Goal: Answer question/provide support: Share knowledge or assist other users

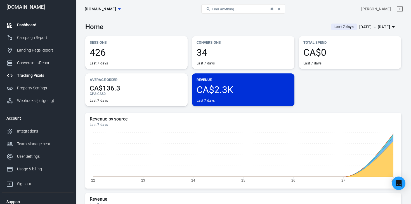
click at [37, 73] on div "Tracking Pixels" at bounding box center [43, 75] width 52 height 6
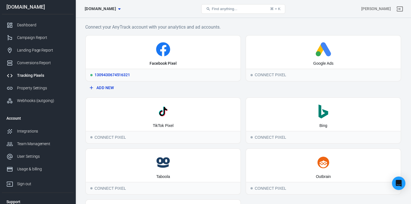
click at [177, 55] on icon at bounding box center [163, 49] width 150 height 14
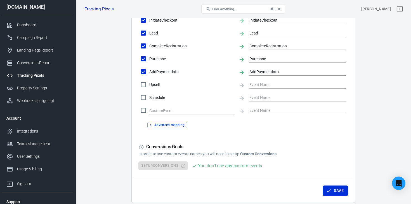
scroll to position [291, 0]
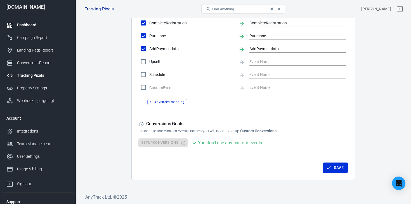
click at [34, 28] on div "Dashboard" at bounding box center [43, 25] width 52 height 6
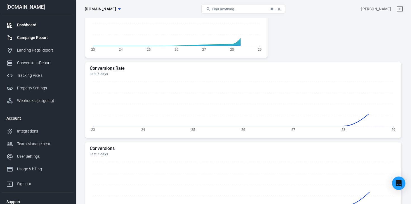
click at [34, 37] on div "Campaign Report" at bounding box center [43, 38] width 52 height 6
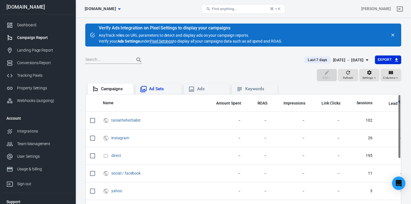
click at [162, 85] on div "Ad Sets" at bounding box center [159, 88] width 46 height 11
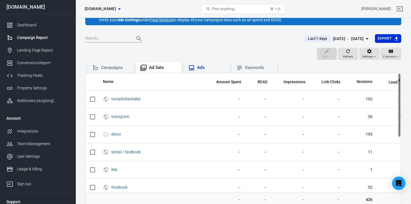
click at [218, 64] on div "Ads" at bounding box center [206, 67] width 37 height 7
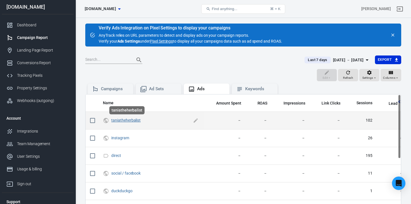
click at [118, 120] on link "taniatheherbalist" at bounding box center [125, 120] width 29 height 4
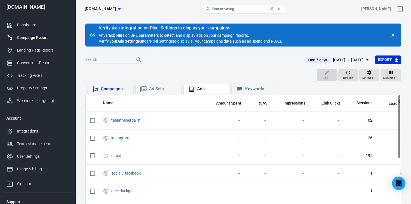
click at [112, 93] on div "Campaigns" at bounding box center [111, 88] width 46 height 11
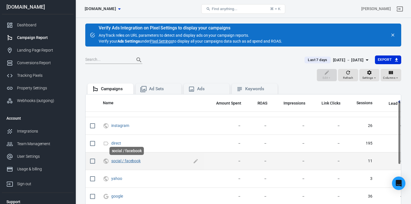
click at [130, 161] on link "social / facebook" at bounding box center [125, 160] width 29 height 4
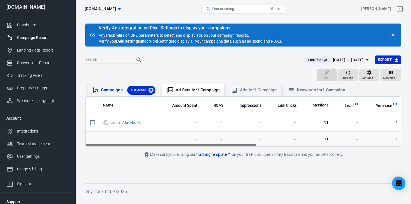
click at [107, 93] on div "Campaigns 1 Selected" at bounding box center [128, 90] width 55 height 9
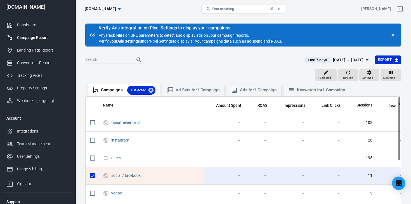
click at [158, 42] on link "Pixel Settings" at bounding box center [161, 41] width 23 height 6
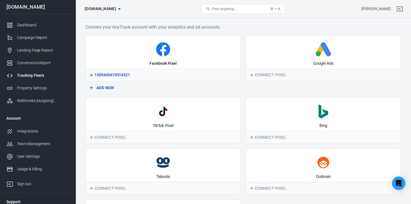
click at [176, 42] on div "Facebook Pixel" at bounding box center [163, 52] width 155 height 33
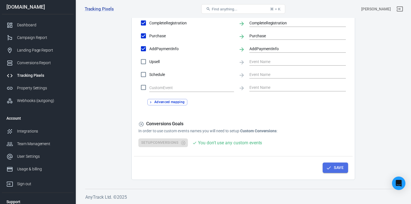
click at [237, 170] on button "Save" at bounding box center [335, 167] width 25 height 10
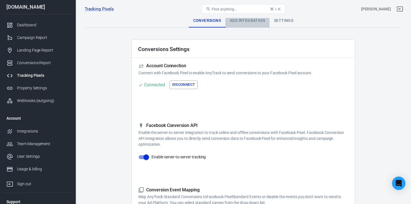
click at [237, 21] on div "Ads Integration" at bounding box center [248, 20] width 44 height 13
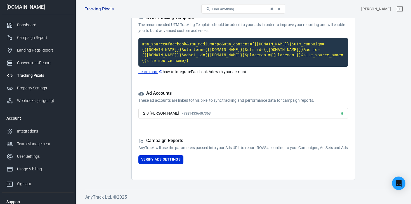
scroll to position [58, 0]
click at [161, 156] on button "Verify Ads Settings" at bounding box center [161, 159] width 45 height 9
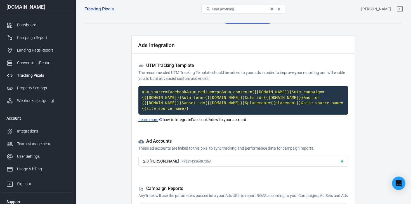
scroll to position [0, 0]
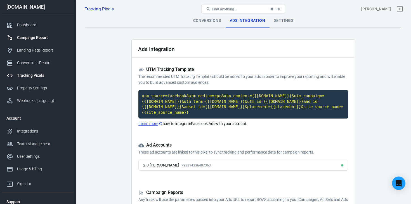
click at [39, 35] on div "Campaign Report" at bounding box center [43, 38] width 52 height 6
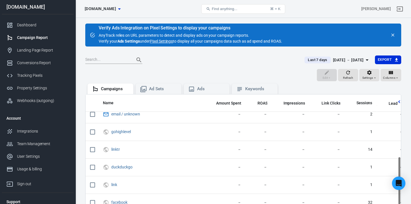
scroll to position [145, 0]
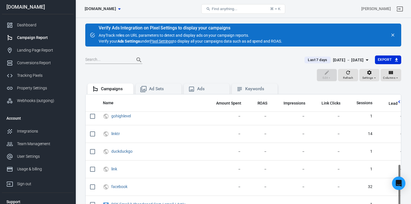
click at [158, 41] on link "Pixel Settings" at bounding box center [161, 41] width 23 height 6
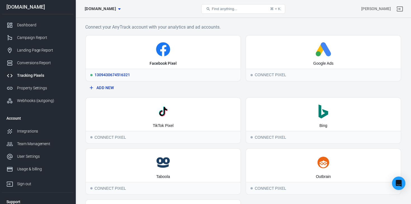
click at [151, 56] on icon at bounding box center [163, 49] width 150 height 14
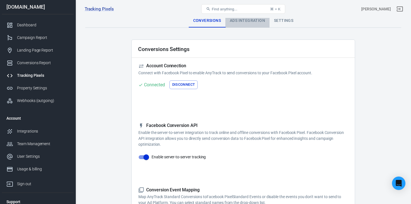
click at [236, 20] on div "Ads Integration" at bounding box center [248, 20] width 44 height 13
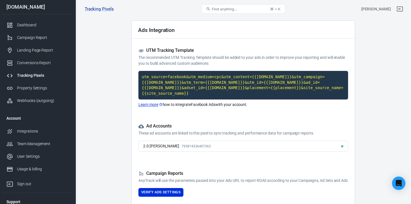
scroll to position [58, 0]
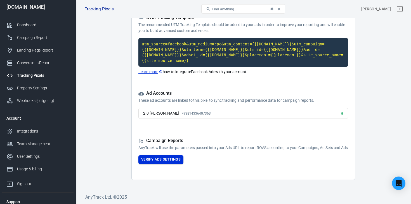
click at [156, 160] on button "Verify Ads Settings" at bounding box center [161, 159] width 45 height 9
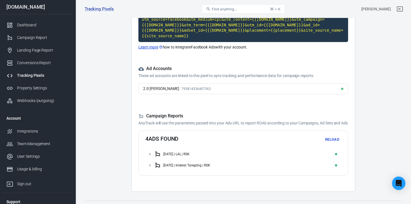
scroll to position [94, 0]
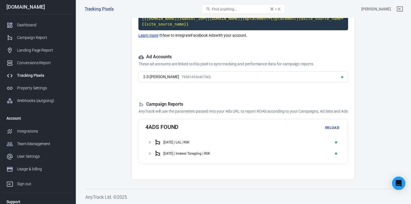
click at [148, 143] on icon at bounding box center [149, 142] width 5 height 5
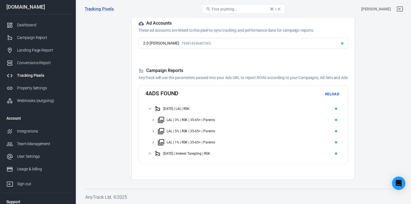
scroll to position [128, 0]
click at [150, 152] on icon at bounding box center [149, 153] width 5 height 5
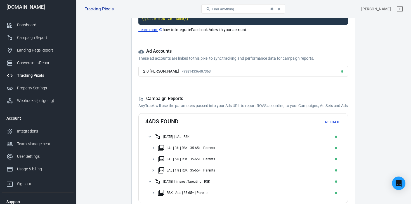
scroll to position [139, 0]
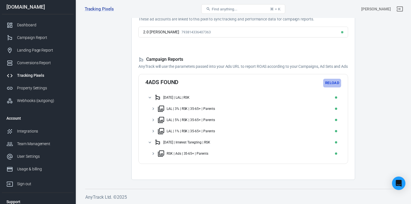
click at [237, 83] on button "Reload" at bounding box center [332, 83] width 18 height 9
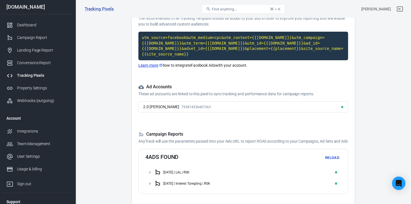
scroll to position [94, 0]
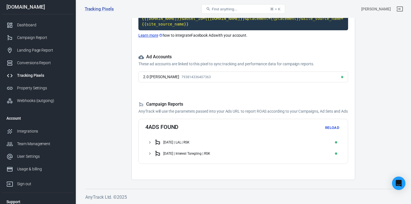
click at [237, 108] on main "Conversions Ads Integration Settings Ads Integration UTM Tracking Template The …" at bounding box center [243, 53] width 316 height 254
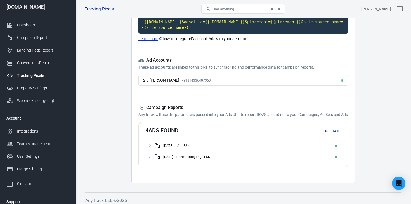
scroll to position [0, 0]
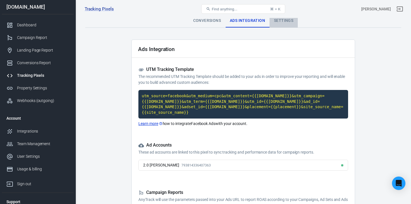
click at [237, 22] on div "Settings" at bounding box center [284, 20] width 28 height 13
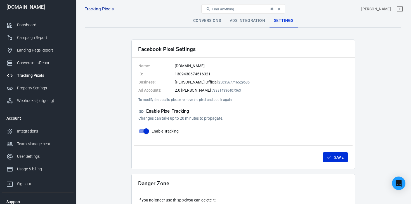
click at [237, 19] on div "Ads Integration" at bounding box center [248, 20] width 44 height 13
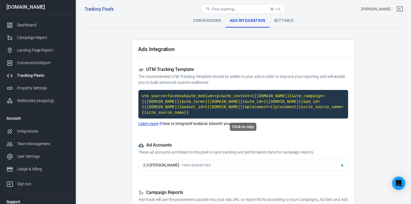
scroll to position [58, 0]
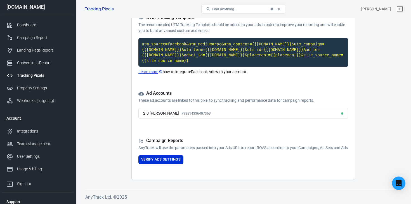
click at [237, 100] on main "Conversions Ads Integration Settings Ads Integration UTM Tracking Template The …" at bounding box center [243, 70] width 316 height 217
click at [158, 158] on button "Verify Ads Settings" at bounding box center [161, 159] width 45 height 9
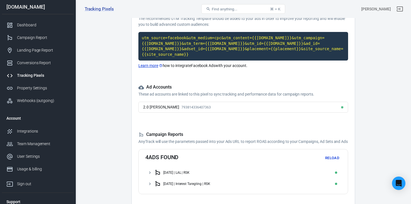
click at [160, 176] on icon at bounding box center [157, 172] width 7 height 7
click at [173, 187] on div "LAL | 3% | RSK | 35-65+ | Parents" at bounding box center [248, 183] width 181 height 9
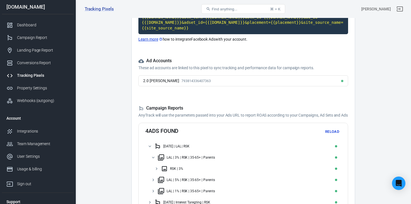
scroll to position [89, 0]
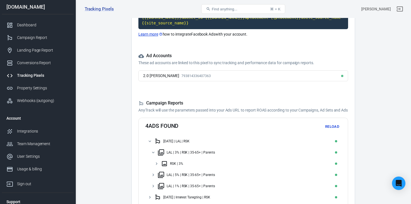
click at [173, 165] on div "RSK | 3%" at bounding box center [176, 163] width 13 height 4
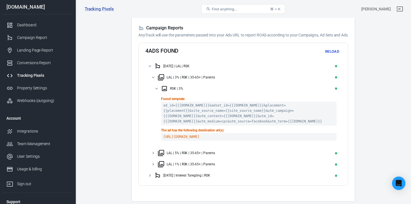
scroll to position [165, 0]
click at [175, 147] on div "Found template: ad_id={{ad.id}}&adset_id={{adset.id}}&placement={{placement}}&s…" at bounding box center [244, 120] width 196 height 53
click at [175, 154] on div "LAL | 5% | RSK | 35-65+ | Parents" at bounding box center [191, 153] width 48 height 4
click at [174, 166] on div "RSK | LAL | 5%" at bounding box center [180, 164] width 21 height 4
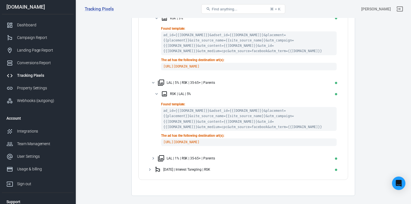
scroll to position [240, 0]
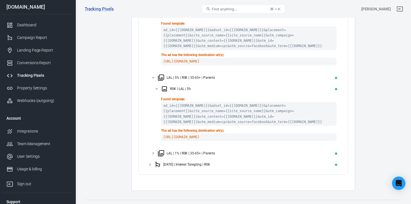
click at [177, 155] on div "LAL | 1% | RSK | 35-65+ | Parents" at bounding box center [191, 153] width 48 height 4
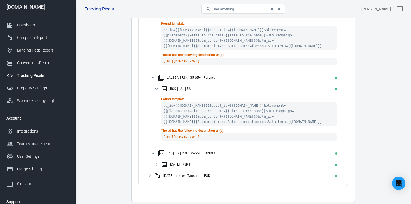
click at [176, 168] on div "SEPT 29th | RSK |" at bounding box center [250, 164] width 178 height 9
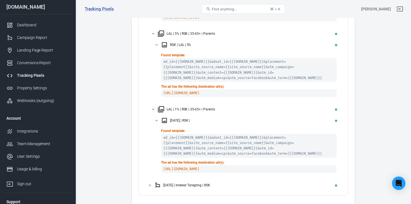
scroll to position [321, 0]
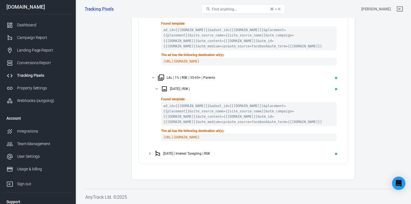
click at [179, 152] on div "Sept 29 | Interest Taregting | RSK" at bounding box center [186, 153] width 47 height 4
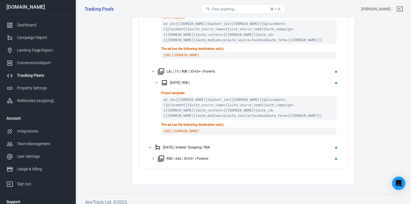
click at [178, 160] on div "RSK | Ads | 35-65+ | Parents" at bounding box center [188, 158] width 42 height 4
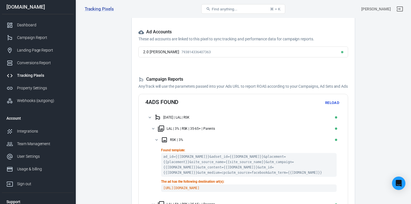
scroll to position [113, 0]
click at [237, 184] on div "Open Intercom Messenger" at bounding box center [399, 183] width 15 height 15
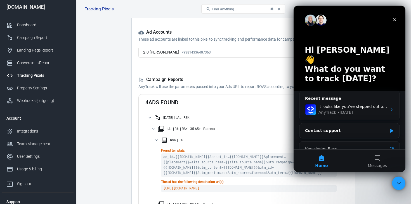
scroll to position [0, 0]
click at [237, 128] on div "Contact support" at bounding box center [346, 131] width 82 height 6
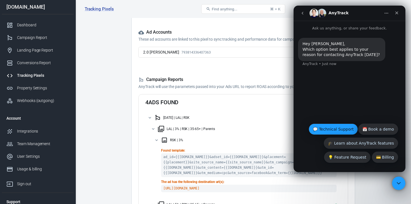
click at [237, 134] on button "💬 Technical Support" at bounding box center [333, 128] width 49 height 11
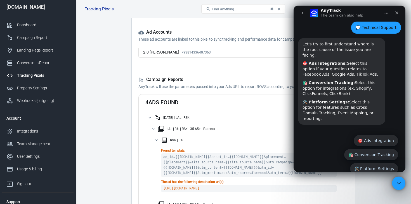
scroll to position [44, 0]
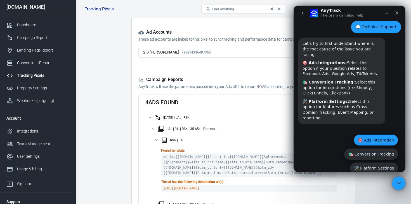
click at [237, 134] on button "🎯 Ads Integration" at bounding box center [376, 139] width 44 height 11
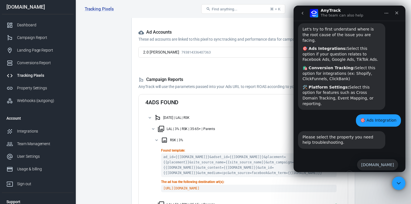
scroll to position [69, 0]
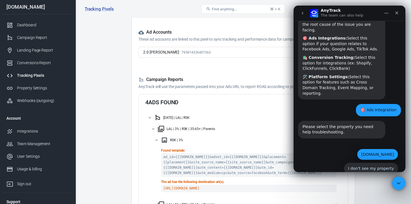
click at [237, 149] on button "[DOMAIN_NAME]" at bounding box center [377, 154] width 41 height 11
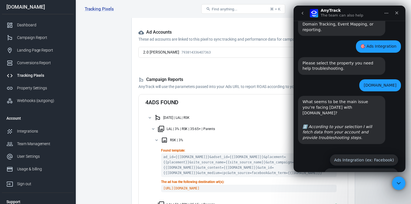
scroll to position [133, 0]
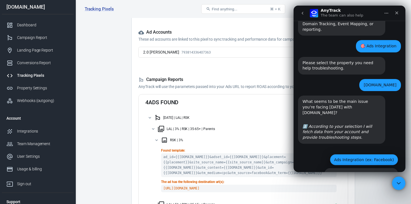
click at [237, 154] on button "Ads Integration (ex: Facebook)" at bounding box center [364, 159] width 68 height 11
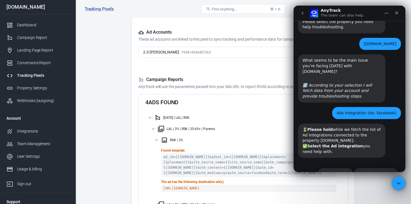
scroll to position [175, 0]
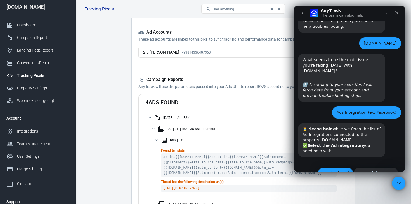
click at [237, 167] on button "FacebookPixel" at bounding box center [336, 172] width 36 height 11
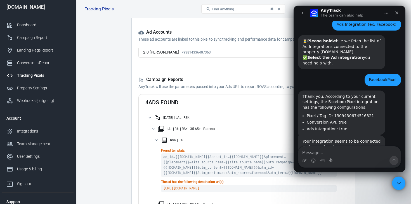
scroll to position [283, 0]
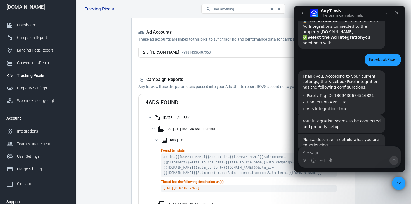
click at [237, 154] on textarea "Message…" at bounding box center [350, 151] width 102 height 10
type textarea "I cannot see my conversions"
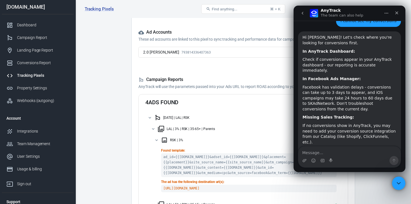
scroll to position [423, 0]
click at [54, 39] on div "Campaign Report" at bounding box center [43, 38] width 52 height 6
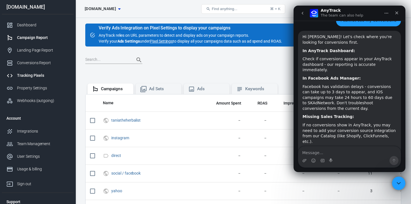
click at [41, 74] on div "Tracking Pixels" at bounding box center [43, 75] width 52 height 6
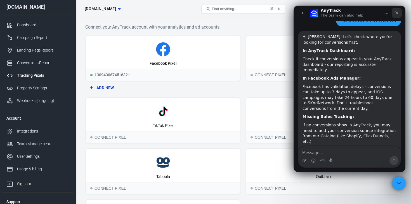
click at [237, 11] on icon "Close" at bounding box center [397, 13] width 4 height 4
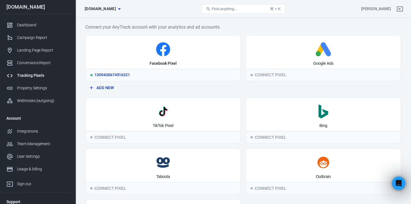
scroll to position [423, 0]
click at [32, 36] on div "Campaign Report" at bounding box center [43, 38] width 52 height 6
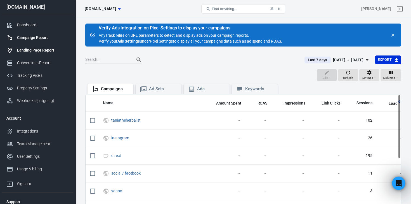
click at [34, 50] on div "Landing Page Report" at bounding box center [43, 50] width 52 height 6
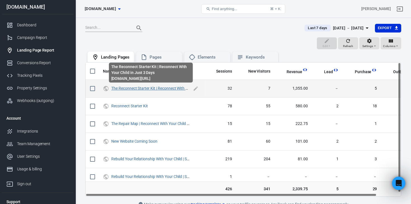
click at [151, 88] on link "The Reconnect Starter Kit | Reconnect With Your Child in Just 3 Days" at bounding box center [169, 88] width 117 height 4
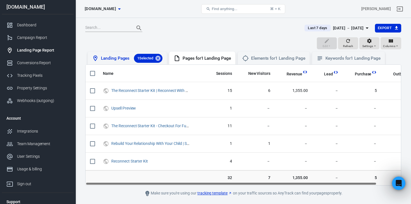
click at [112, 58] on div "Landing Pages 1 Selected" at bounding box center [132, 58] width 62 height 9
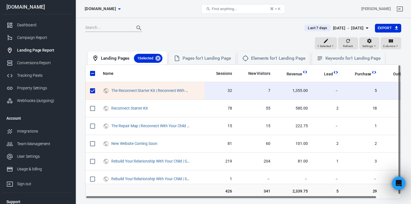
click at [187, 32] on div at bounding box center [191, 28] width 213 height 8
click at [27, 26] on div "Dashboard" at bounding box center [43, 25] width 52 height 6
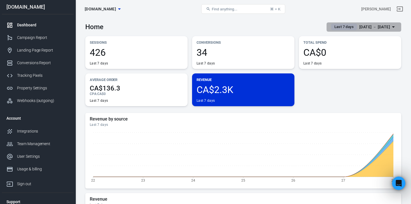
click at [237, 26] on div "Sep 23 － Sep 29, 2025" at bounding box center [375, 27] width 31 height 7
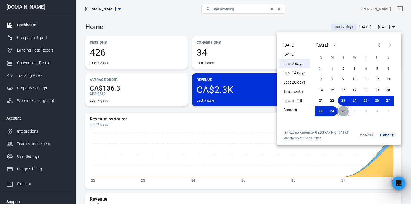
click at [237, 110] on button "30" at bounding box center [344, 111] width 12 height 10
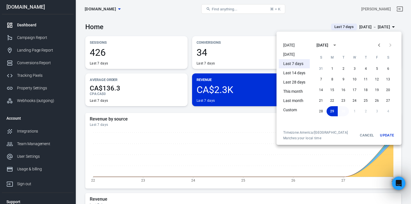
click at [237, 112] on button "30" at bounding box center [343, 111] width 11 height 10
click at [237, 25] on div at bounding box center [205, 102] width 411 height 204
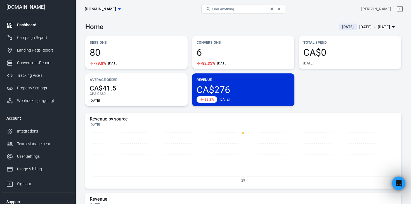
click at [235, 88] on span "CA$276" at bounding box center [243, 90] width 93 height 10
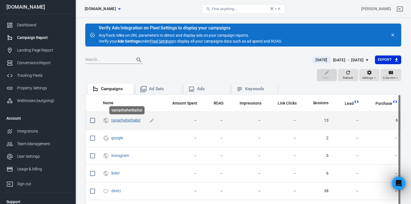
click at [130, 119] on link "taniatheherbalist" at bounding box center [125, 120] width 29 height 4
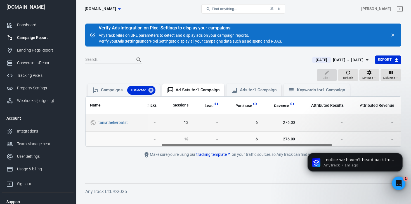
scroll to position [0, 139]
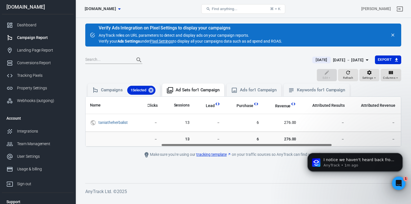
click at [211, 153] on link "tracking template" at bounding box center [213, 154] width 35 height 6
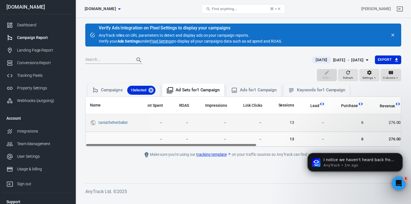
scroll to position [0, 0]
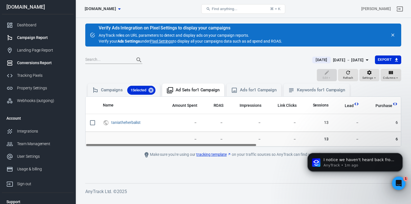
click at [25, 62] on div "Conversions Report" at bounding box center [43, 63] width 52 height 6
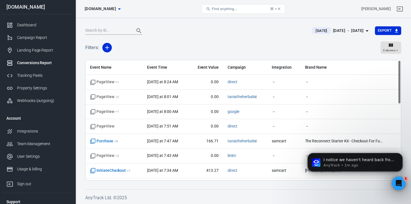
scroll to position [43, 0]
click at [237, 140] on div "I notice we haven't heard back from you regarding the conversion visibility iss…" at bounding box center [355, 136] width 103 height 70
click at [237, 154] on icon "Dismiss notification" at bounding box center [401, 154] width 3 height 3
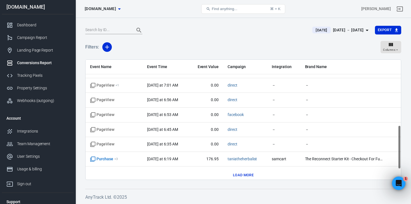
scroll to position [207, 0]
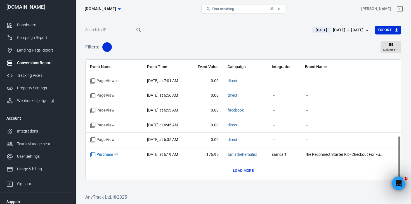
click at [237, 171] on button "Load more" at bounding box center [244, 170] width 24 height 9
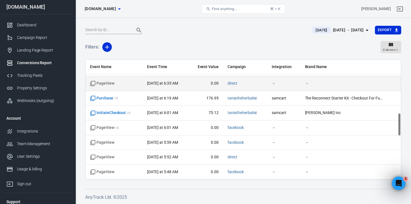
scroll to position [261, 0]
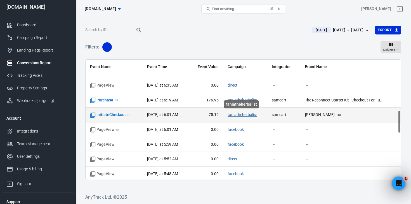
click at [237, 114] on link "taniatheherbalist" at bounding box center [242, 114] width 29 height 4
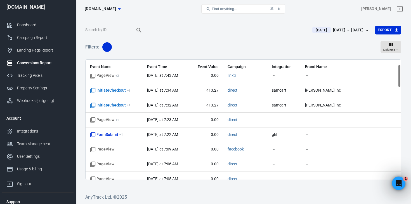
scroll to position [0, 0]
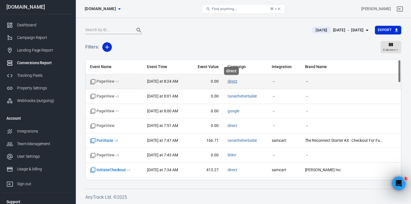
click at [232, 80] on link "direct" at bounding box center [233, 81] width 10 height 4
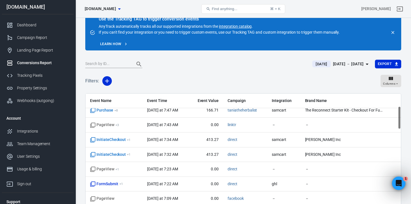
scroll to position [131, 0]
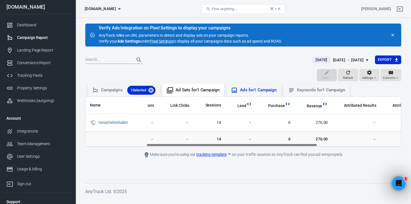
scroll to position [0, 112]
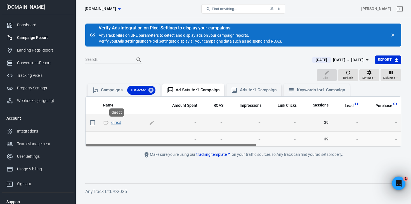
click at [117, 122] on link "direct" at bounding box center [116, 122] width 10 height 4
